Goal: Information Seeking & Learning: Learn about a topic

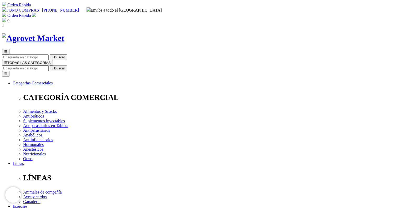
drag, startPoint x: 204, startPoint y: 70, endPoint x: 259, endPoint y: 70, distance: 55.2
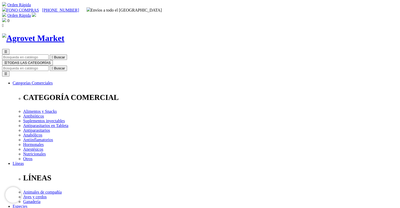
drag, startPoint x: 241, startPoint y: 71, endPoint x: 257, endPoint y: 70, distance: 15.8
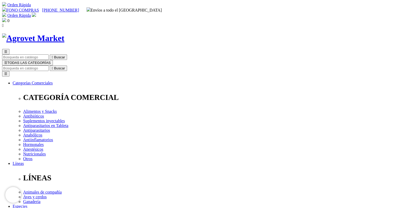
copy h1 "Xelamec® Spot On"
click at [49, 65] on input "Buscar" at bounding box center [25, 68] width 47 height 6
paste input "Xelamec® Spot On"
type input "Xelamec® Spot On"
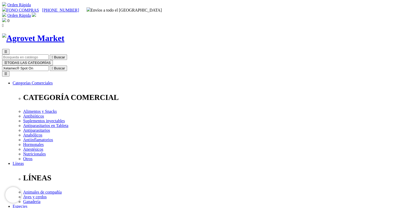
click at [50, 65] on button " Buscar" at bounding box center [58, 68] width 17 height 6
drag, startPoint x: 143, startPoint y: 122, endPoint x: 1, endPoint y: 102, distance: 143.7
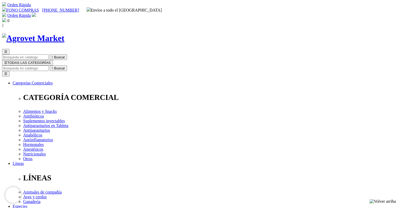
drag, startPoint x: 0, startPoint y: 0, endPoint x: 121, endPoint y: 135, distance: 181.8
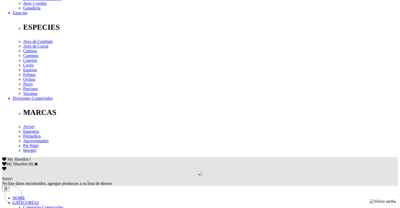
scroll to position [194, 0]
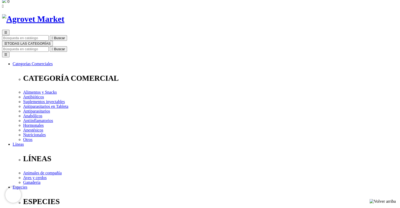
scroll to position [10, 0]
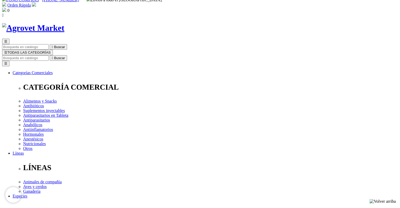
click at [49, 55] on input "Buscar" at bounding box center [25, 58] width 47 height 6
paste input "Vetpro® Dermacare"
type input "Vetpro® Dermacare"
click at [157, 55] on button " Buscar" at bounding box center [165, 58] width 17 height 6
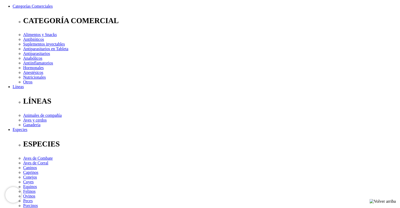
scroll to position [79, 0]
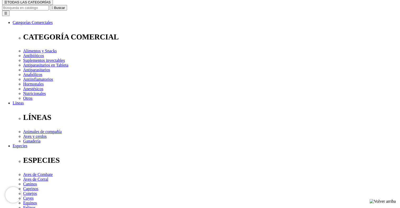
scroll to position [53, 0]
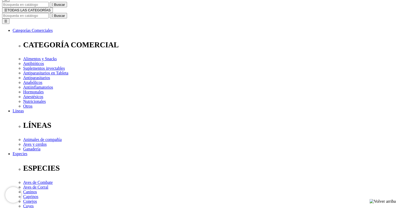
drag, startPoint x: 205, startPoint y: 17, endPoint x: 232, endPoint y: 21, distance: 27.7
